Goal: Check status: Check status

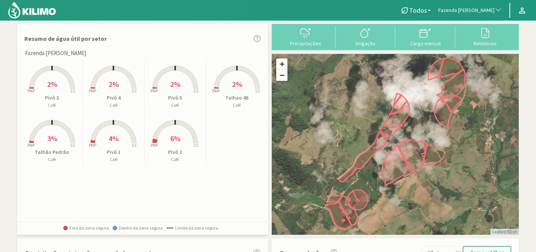
click at [463, 5] on button "Fazenda [PERSON_NAME]" at bounding box center [470, 10] width 71 height 16
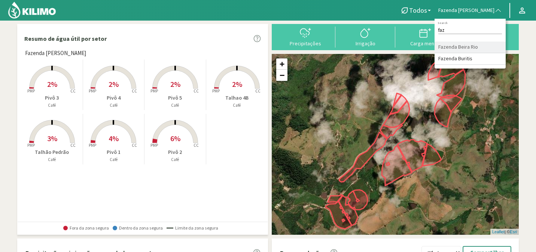
type input "faz"
click at [484, 47] on li "Fazenda Beira Rio" at bounding box center [470, 48] width 71 height 12
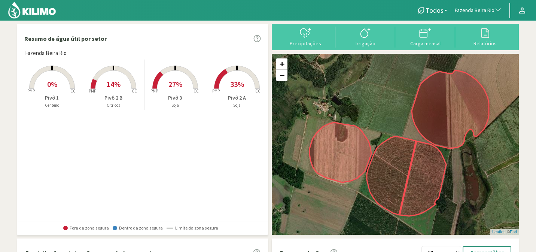
click at [60, 89] on rect at bounding box center [52, 90] width 60 height 60
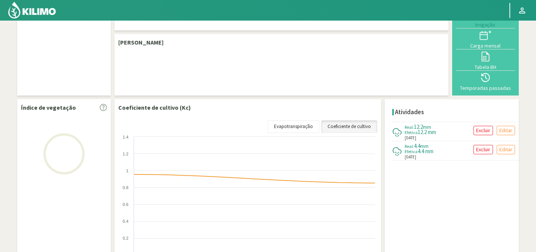
select select "103: Object"
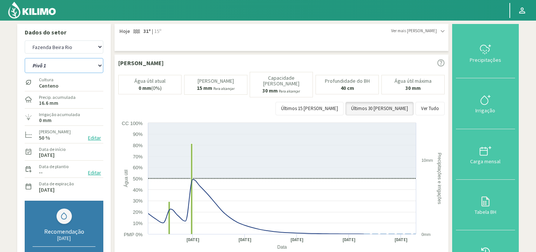
click at [89, 71] on select "Pivô 1 Pivô 2 A Pivô 2 B Pivô 3" at bounding box center [64, 65] width 79 height 15
click at [25, 58] on select "Pivô 1 Pivô 2 A Pivô 2 B Pivô 3" at bounding box center [64, 65] width 79 height 15
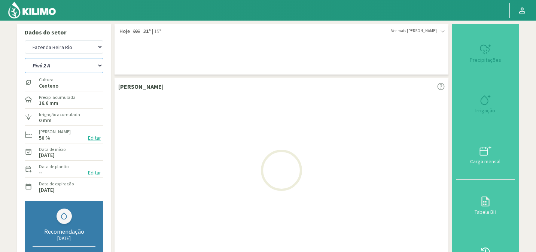
select select "0: Object"
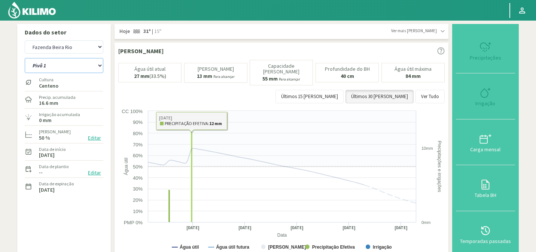
select select "384: Object"
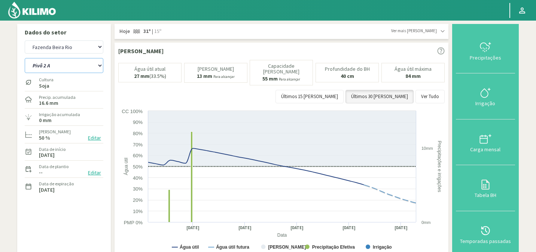
click at [76, 65] on select "Pivô 1 Pivô 2 A Pivô 2 B Pivô 3" at bounding box center [64, 65] width 79 height 15
click at [25, 58] on select "Pivô 1 Pivô 2 A Pivô 2 B Pivô 3" at bounding box center [64, 65] width 79 height 15
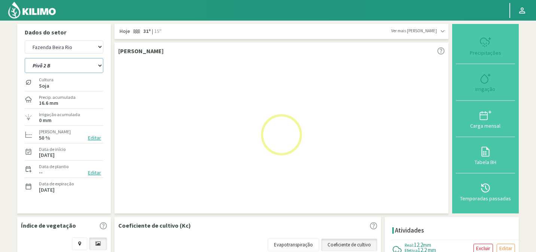
select select "5: Object"
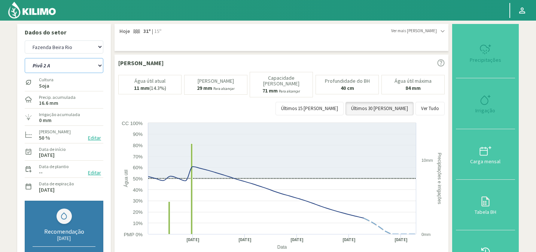
click at [87, 70] on select "Pivô 1 Pivô 2 A Pivô 2 B Pivô 3" at bounding box center [64, 65] width 79 height 15
select select "665: Object"
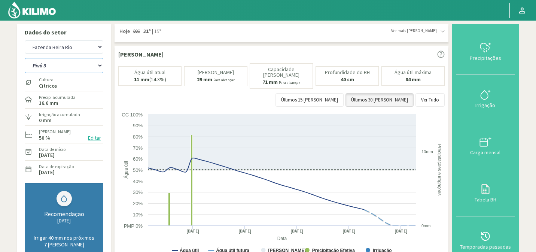
click at [25, 58] on select "Pivô 1 Pivô 2 A Pivô 2 B Pivô 3" at bounding box center [64, 65] width 79 height 15
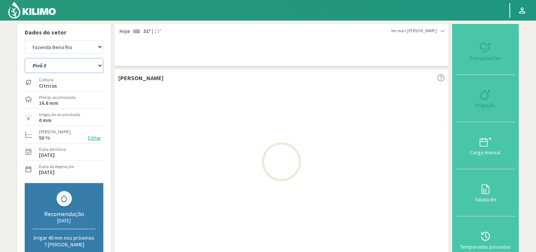
select select "10: Object"
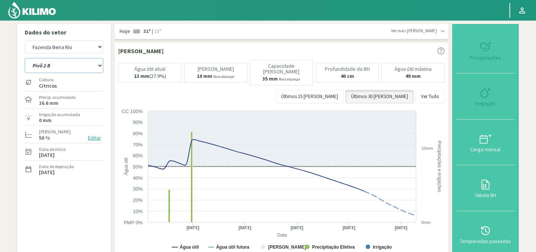
select select "946: Object"
select select "15: Object"
